Goal: Find specific page/section: Find specific page/section

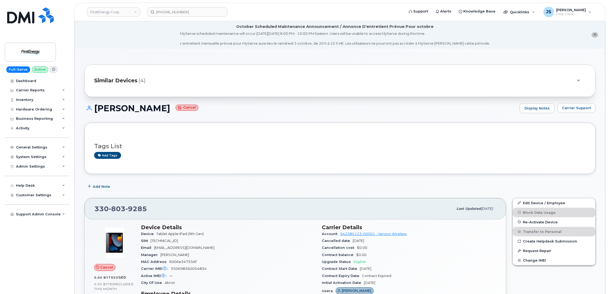
scroll to position [80, 0]
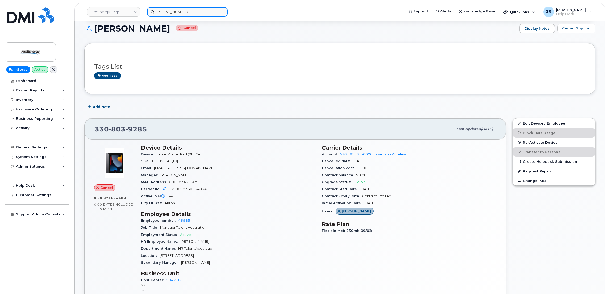
click at [183, 11] on input "(513) 323-6781" at bounding box center [187, 12] width 81 height 10
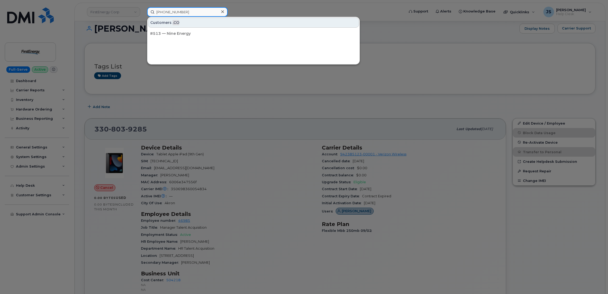
click at [183, 11] on input "(513) 323-6781" at bounding box center [187, 12] width 81 height 10
paste input "20) 392-4296"
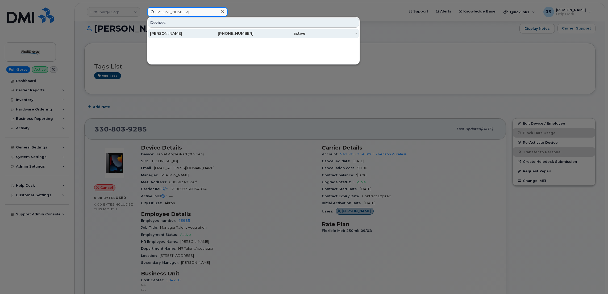
type input "(520) 392-4296"
click at [180, 31] on div "[PERSON_NAME]" at bounding box center [176, 33] width 52 height 5
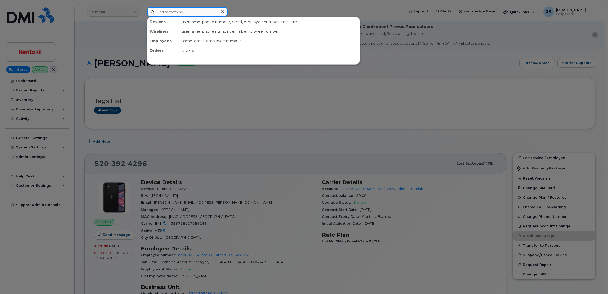
paste input "[PHONE_NUMBER]"
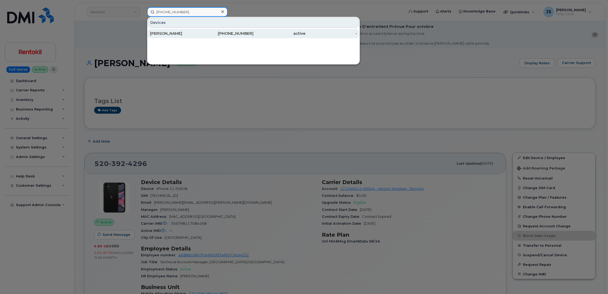
type input "[PHONE_NUMBER]"
click at [177, 36] on div "[PERSON_NAME]" at bounding box center [176, 33] width 52 height 5
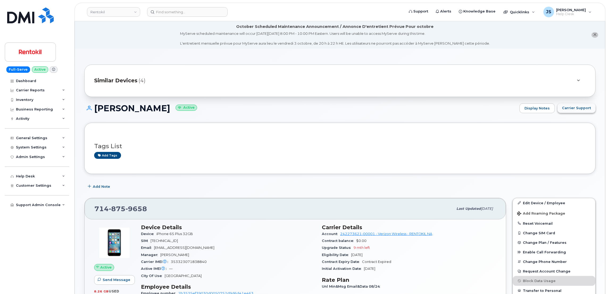
click at [572, 110] on span "Carrier Support" at bounding box center [576, 108] width 29 height 5
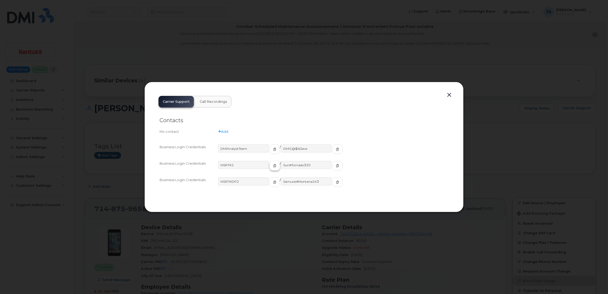
click at [272, 167] on span "button" at bounding box center [274, 166] width 5 height 5
click at [336, 167] on icon "button" at bounding box center [337, 165] width 3 height 3
click at [160, 67] on div at bounding box center [304, 147] width 608 height 294
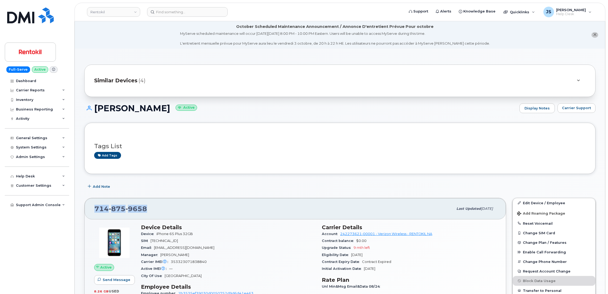
drag, startPoint x: 146, startPoint y: 210, endPoint x: 95, endPoint y: 212, distance: 50.3
click at [95, 212] on span "714 875 9658" at bounding box center [120, 209] width 53 height 8
copy span "714 875 9658"
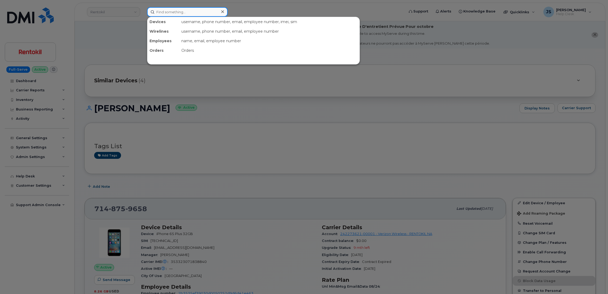
click at [177, 8] on input at bounding box center [187, 12] width 81 height 10
paste input "410-474-8815"
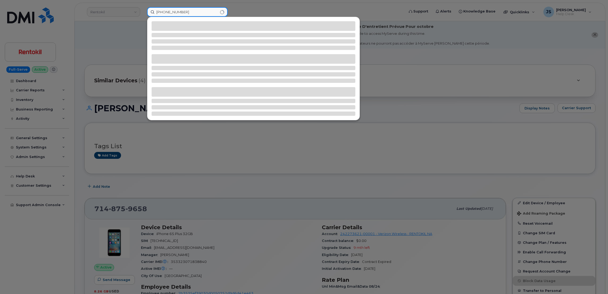
type input "410-474-8815"
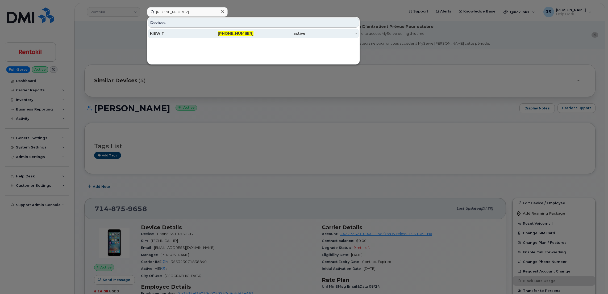
click at [165, 32] on div "KIEWIT" at bounding box center [176, 33] width 52 height 5
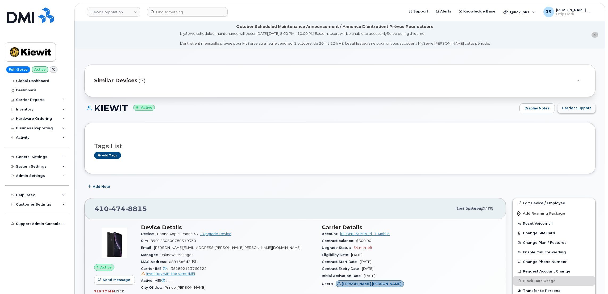
click at [580, 111] on button "Carrier Support" at bounding box center [576, 108] width 38 height 10
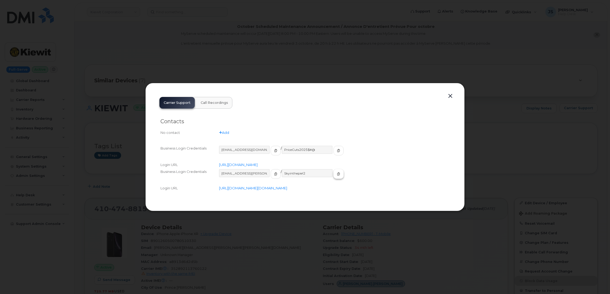
click at [337, 173] on icon "button" at bounding box center [338, 174] width 3 height 3
